Goal: Information Seeking & Learning: Compare options

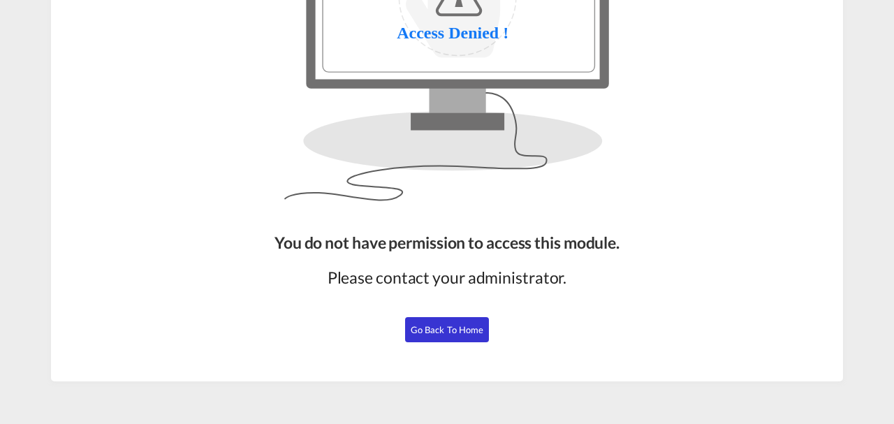
click at [431, 325] on span "Go Back to Home" at bounding box center [447, 329] width 73 height 11
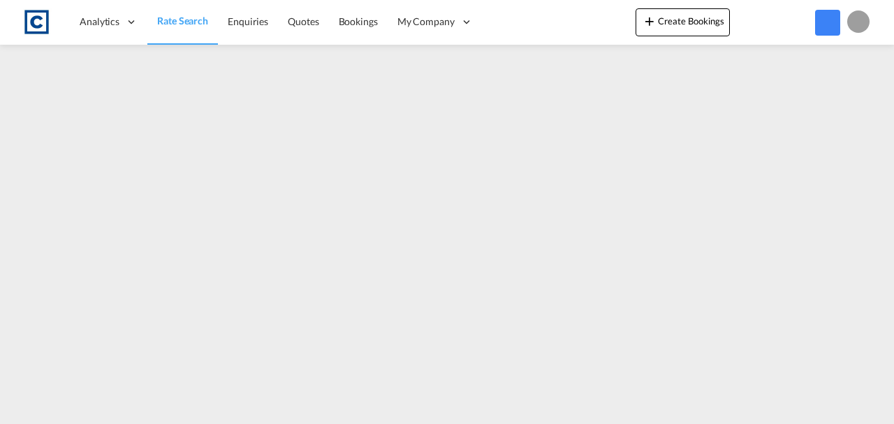
scroll to position [170, 0]
click at [169, 26] on span "Rate Search" at bounding box center [182, 21] width 51 height 12
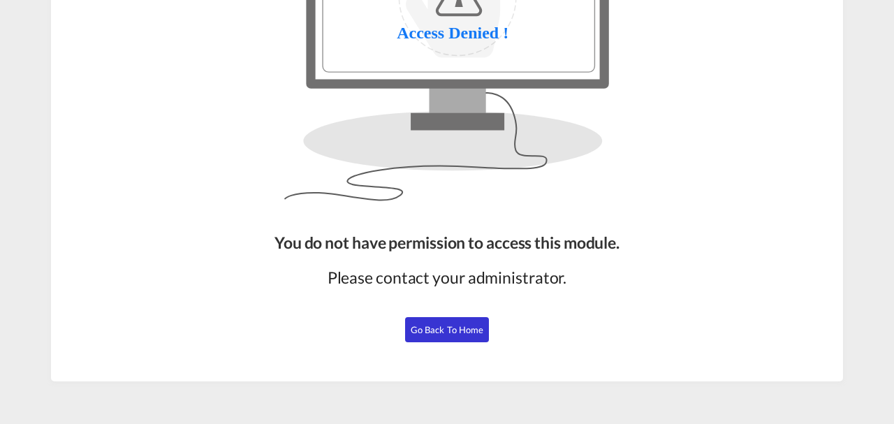
click at [450, 327] on span "Go Back to Home" at bounding box center [447, 329] width 73 height 11
click at [443, 330] on span "Go Back to Home" at bounding box center [447, 329] width 73 height 11
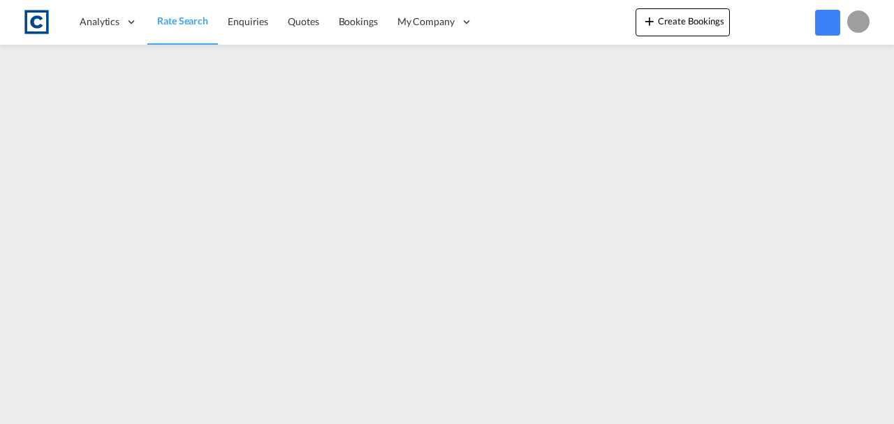
scroll to position [170, 0]
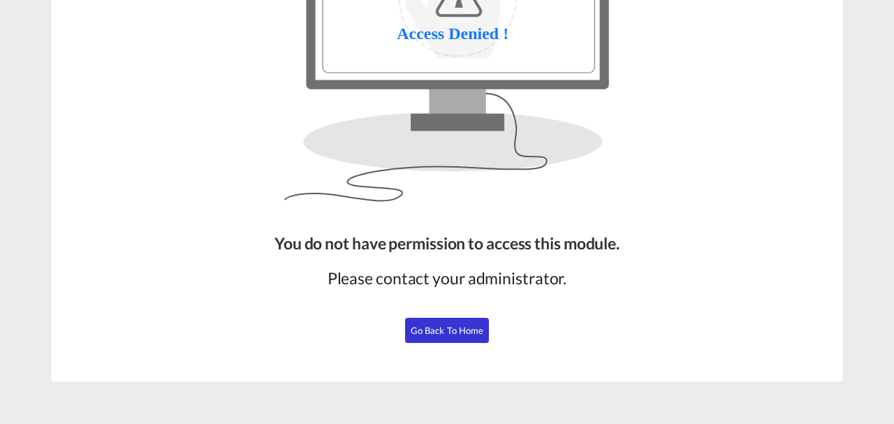
scroll to position [170, 0]
click at [423, 321] on button "Go Back to Home" at bounding box center [447, 329] width 84 height 25
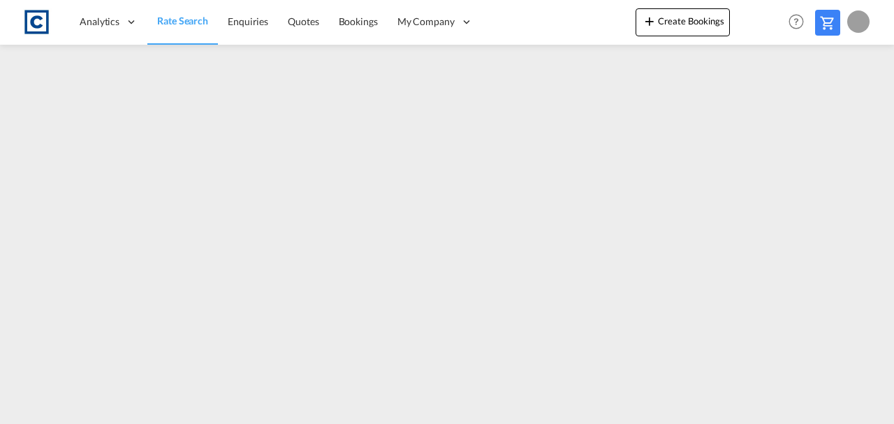
scroll to position [170, 0]
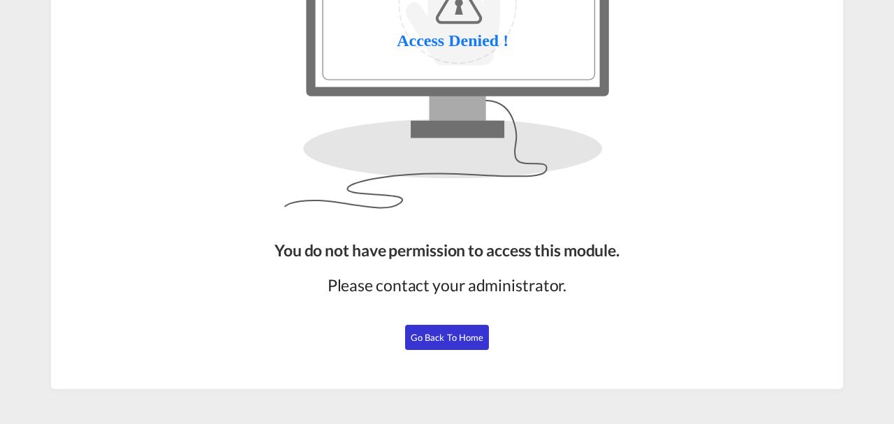
scroll to position [170, 0]
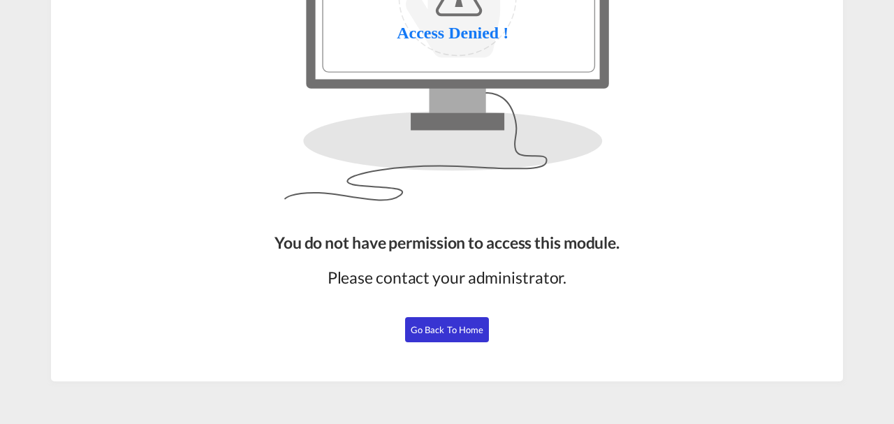
click at [465, 335] on button "Go Back to Home" at bounding box center [447, 329] width 84 height 25
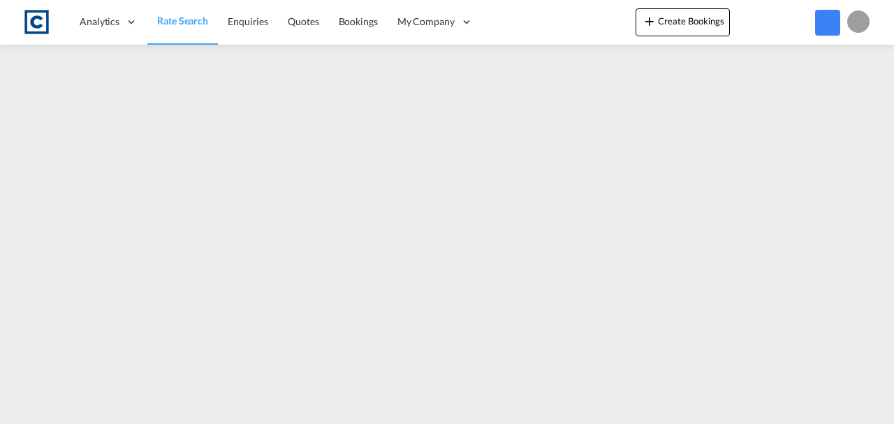
scroll to position [170, 0]
click at [161, 22] on span "Rate Search" at bounding box center [182, 21] width 51 height 12
